Goal: Information Seeking & Learning: Learn about a topic

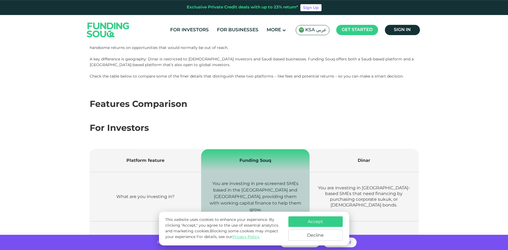
scroll to position [139, 0]
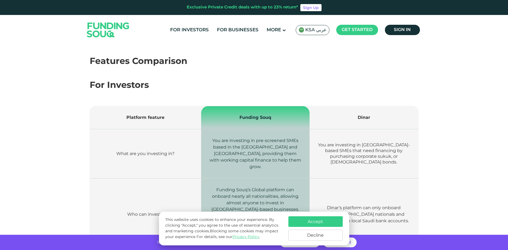
click at [362, 113] on td "Dinar" at bounding box center [363, 117] width 109 height 23
drag, startPoint x: 326, startPoint y: 151, endPoint x: 362, endPoint y: 152, distance: 35.6
click at [362, 152] on span "You are investing in [GEOGRAPHIC_DATA]-based SMEs that need financing by purcha…" at bounding box center [364, 153] width 92 height 22
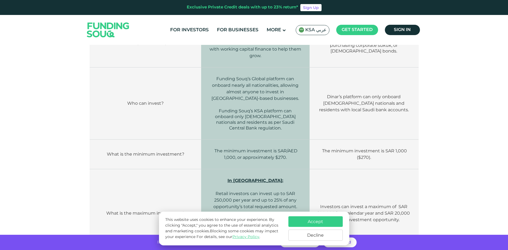
scroll to position [360, 0]
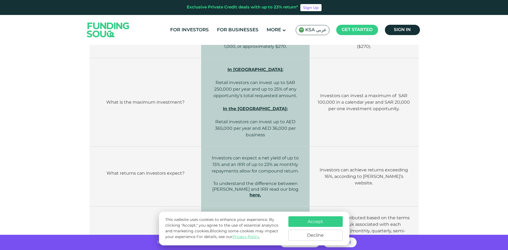
click at [335, 218] on button "Accept" at bounding box center [315, 221] width 54 height 11
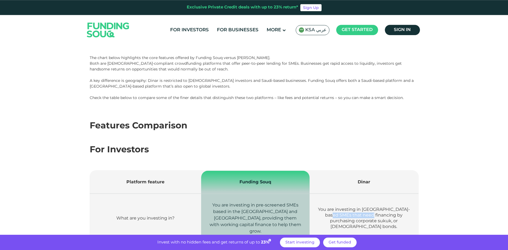
scroll to position [83, 0]
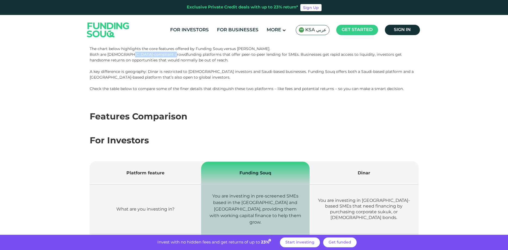
drag, startPoint x: 149, startPoint y: 52, endPoint x: 180, endPoint y: 52, distance: 30.7
click at [179, 52] on p "Both are [DEMOGRAPHIC_DATA]-compliant crowdfunding platforms that offer peer-to…" at bounding box center [254, 57] width 329 height 11
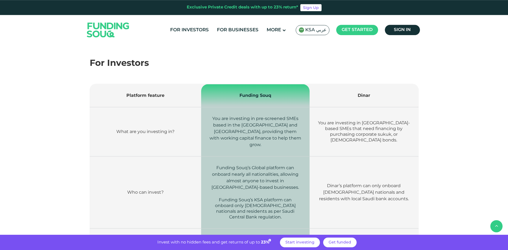
scroll to position [194, 0]
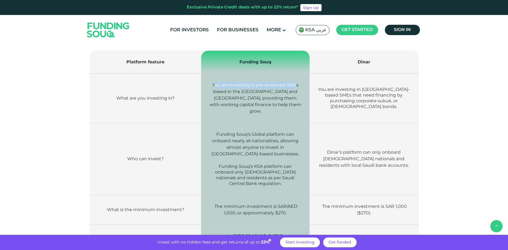
drag, startPoint x: 212, startPoint y: 85, endPoint x: 294, endPoint y: 84, distance: 82.0
click at [294, 84] on span "You are investing in pre-screened SMEs based in the [GEOGRAPHIC_DATA] and [GEOG…" at bounding box center [255, 97] width 92 height 31
click at [268, 92] on span "You are investing in pre-screened SMEs based in the [GEOGRAPHIC_DATA] and [GEOG…" at bounding box center [255, 97] width 92 height 31
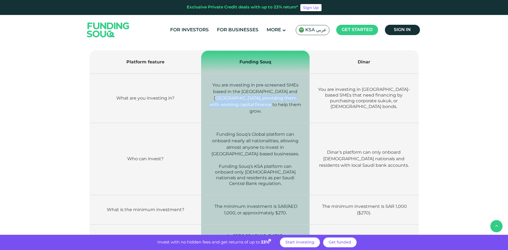
drag, startPoint x: 218, startPoint y: 99, endPoint x: 287, endPoint y: 105, distance: 69.8
click at [287, 105] on p "You are investing in pre-screened SMEs based in the [GEOGRAPHIC_DATA] and [GEOG…" at bounding box center [255, 98] width 92 height 33
click at [291, 106] on p "You are investing in pre-screened SMEs based in the [GEOGRAPHIC_DATA] and [GEOG…" at bounding box center [255, 98] width 92 height 33
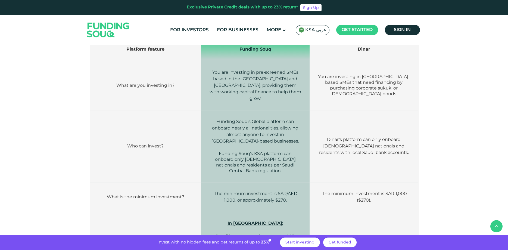
scroll to position [222, 0]
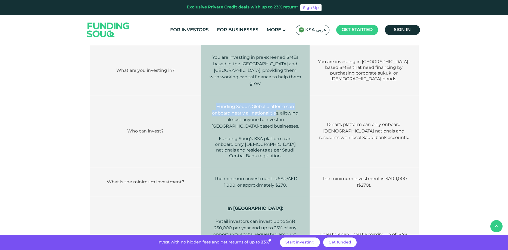
drag, startPoint x: 214, startPoint y: 100, endPoint x: 280, endPoint y: 104, distance: 66.4
click at [278, 104] on p "Funding Souq’s Global platform can onboard nearly all nationalities, allowing a…" at bounding box center [255, 116] width 92 height 26
click at [263, 114] on span "Funding Souq’s Global platform can onboard nearly all nationalities, allowing a…" at bounding box center [254, 116] width 87 height 25
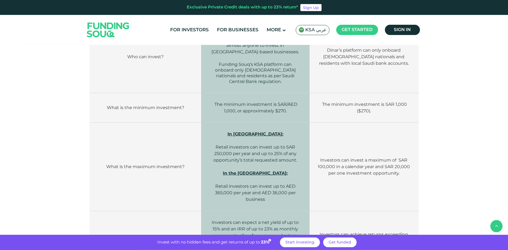
scroll to position [305, 0]
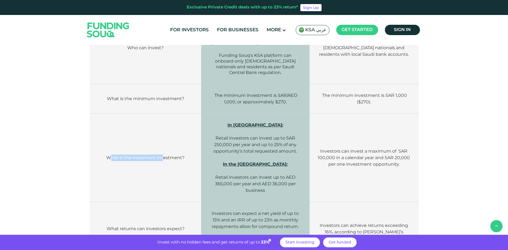
drag, startPoint x: 119, startPoint y: 145, endPoint x: 163, endPoint y: 145, distance: 44.0
click at [163, 155] on span "What is the maximum investment?" at bounding box center [145, 157] width 78 height 5
drag, startPoint x: 325, startPoint y: 139, endPoint x: 370, endPoint y: 139, distance: 45.4
click at [364, 148] on span "Investors can invest a maximum of SAR 100,000 in a calendar year and SAR 20,000…" at bounding box center [363, 157] width 92 height 18
drag, startPoint x: 336, startPoint y: 146, endPoint x: 356, endPoint y: 146, distance: 20.4
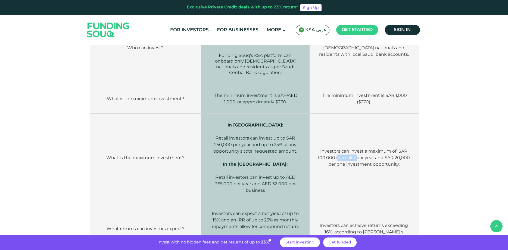
click at [356, 148] on span "Investors can invest a maximum of SAR 100,000 in a calendar year and SAR 20,000…" at bounding box center [363, 157] width 92 height 18
click at [393, 148] on span "Investors can invest a maximum of SAR 100,000 in a calendar year and SAR 20,000…" at bounding box center [363, 157] width 92 height 18
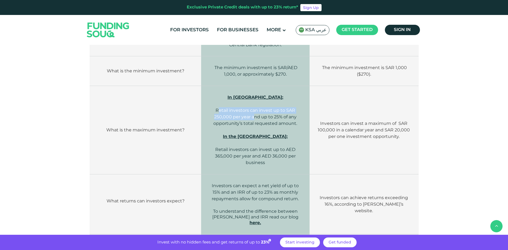
drag, startPoint x: 219, startPoint y: 98, endPoint x: 254, endPoint y: 106, distance: 35.6
click at [254, 106] on span "In [GEOGRAPHIC_DATA]: Retail investors can invest up to SAR 250,000 per year an…" at bounding box center [255, 110] width 84 height 31
click at [273, 105] on span "In [GEOGRAPHIC_DATA]: Retail investors can invest up to SAR 250,000 per year an…" at bounding box center [255, 110] width 84 height 31
drag, startPoint x: 226, startPoint y: 112, endPoint x: 290, endPoint y: 110, distance: 63.9
click at [290, 110] on span "In [GEOGRAPHIC_DATA]: Retail investors can invest up to SAR 250,000 per year an…" at bounding box center [255, 110] width 84 height 31
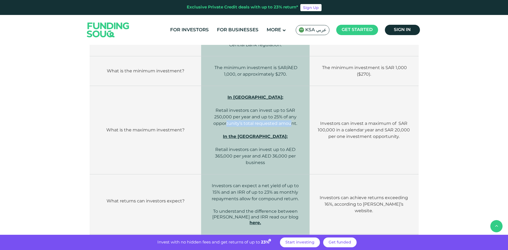
click at [282, 111] on span "In [GEOGRAPHIC_DATA]: Retail investors can invest up to SAR 250,000 per year an…" at bounding box center [255, 110] width 84 height 31
drag, startPoint x: 270, startPoint y: 123, endPoint x: 276, endPoint y: 123, distance: 6.2
click at [276, 133] on p "In the [GEOGRAPHIC_DATA]: Retail investors can invest up to AED 365,000 per yea…" at bounding box center [255, 149] width 92 height 33
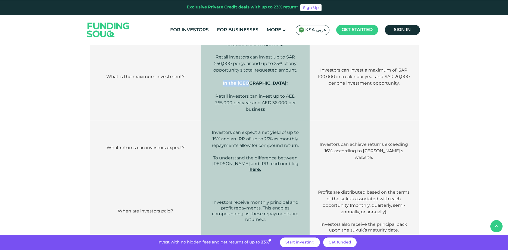
scroll to position [388, 0]
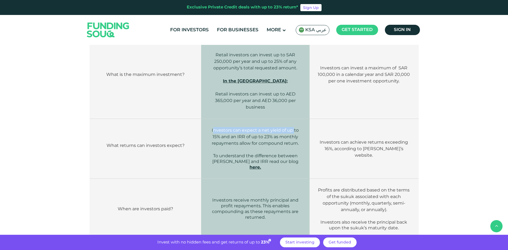
drag, startPoint x: 237, startPoint y: 118, endPoint x: 292, endPoint y: 119, distance: 55.4
click at [292, 127] on span "Investors can expect a net yield of up to 15% and an IRR of up to 23% as monthl…" at bounding box center [255, 136] width 87 height 18
click at [243, 131] on span "Investors can expect a net yield of up to 15% and an IRR of up to 23% as monthl…" at bounding box center [255, 136] width 87 height 18
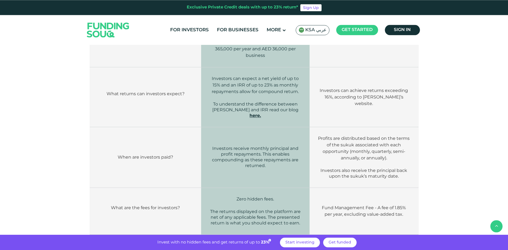
scroll to position [443, 0]
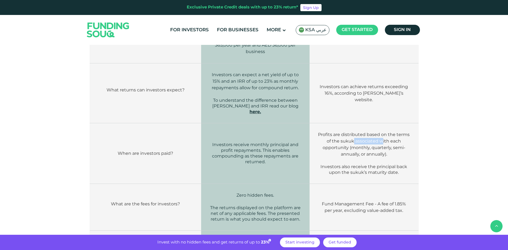
drag, startPoint x: 384, startPoint y: 125, endPoint x: 388, endPoint y: 125, distance: 3.8
click at [386, 132] on span "Profits are distributed based on the terms of the sukuk associated with each op…" at bounding box center [364, 144] width 92 height 25
click at [405, 131] on p "Profits are distributed based on the terms of the sukuk associated with each op…" at bounding box center [363, 144] width 92 height 26
drag, startPoint x: 325, startPoint y: 133, endPoint x: 369, endPoint y: 134, distance: 43.7
click at [367, 133] on p "Profits are distributed based on the terms of the sukuk associated with each op…" at bounding box center [363, 144] width 92 height 26
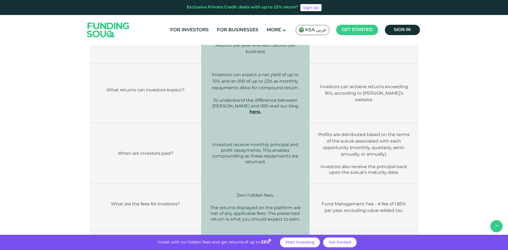
click at [393, 157] on p at bounding box center [363, 160] width 92 height 7
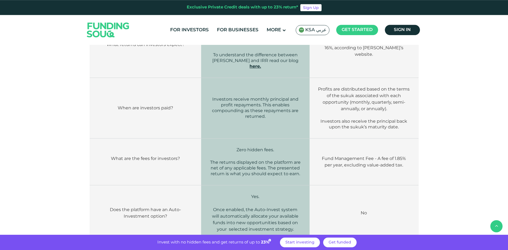
scroll to position [499, 0]
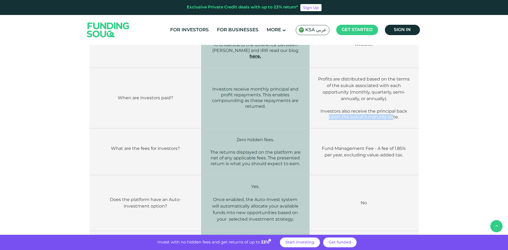
drag, startPoint x: 327, startPoint y: 97, endPoint x: 393, endPoint y: 102, distance: 65.9
click at [393, 102] on td "Profits are distributed based on the terms of the sukuk associated with each op…" at bounding box center [363, 98] width 109 height 61
click at [347, 108] on span "Investors also receive the principal back upon the sukuk’s maturity date." at bounding box center [363, 113] width 87 height 11
click at [355, 108] on span "Investors also receive the principal back upon the sukuk’s maturity date." at bounding box center [363, 113] width 87 height 11
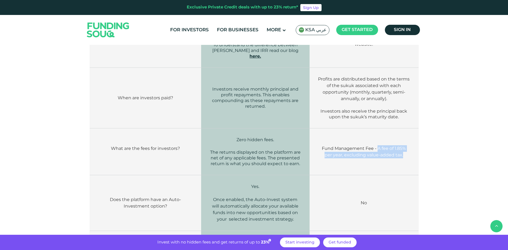
drag, startPoint x: 372, startPoint y: 130, endPoint x: 416, endPoint y: 135, distance: 44.0
click at [416, 135] on td "Fund Management Fee - A fee of 1.85% per year, excluding value-added tax." at bounding box center [363, 151] width 109 height 47
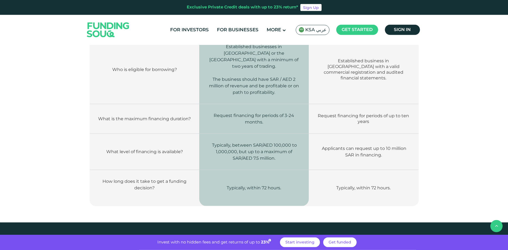
scroll to position [859, 0]
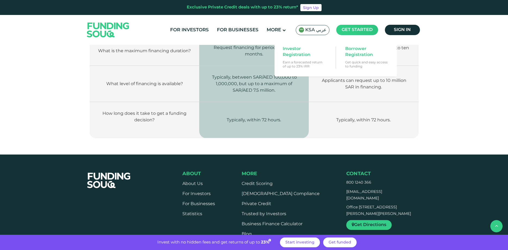
click at [373, 31] on main "Get started" at bounding box center [357, 30] width 42 height 10
click at [303, 57] on span "Investor Registration" at bounding box center [303, 52] width 42 height 12
